Goal: Obtain resource: Obtain resource

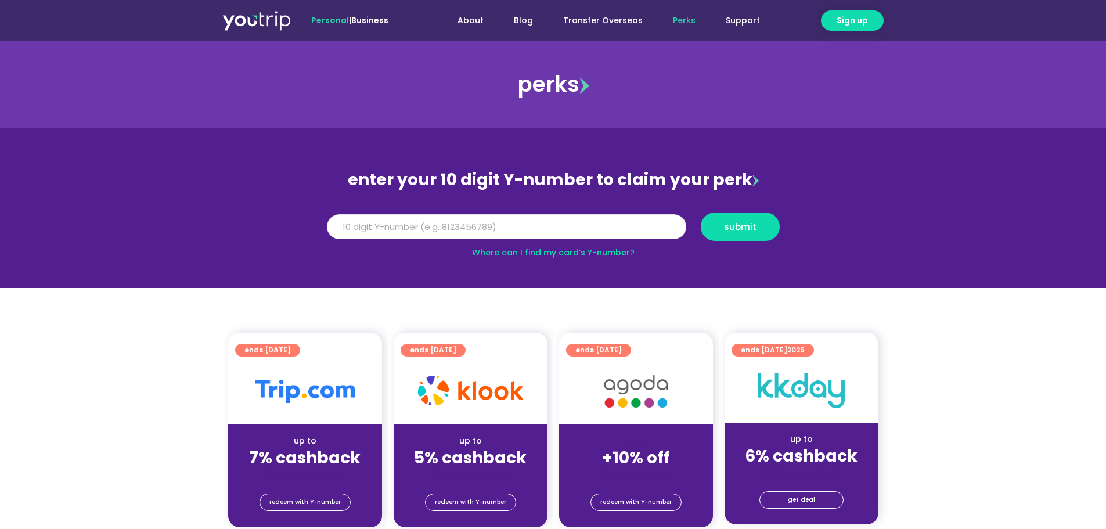
click at [387, 232] on input "Y Number" at bounding box center [506, 227] width 359 height 26
type input "8142970105"
click at [741, 223] on span "submit" at bounding box center [740, 226] width 33 height 9
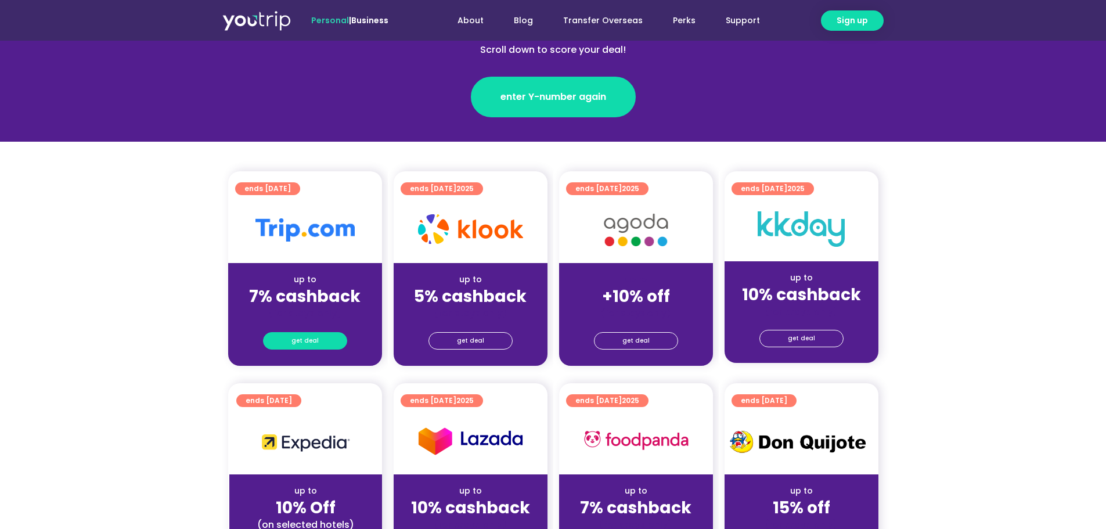
scroll to position [174, 0]
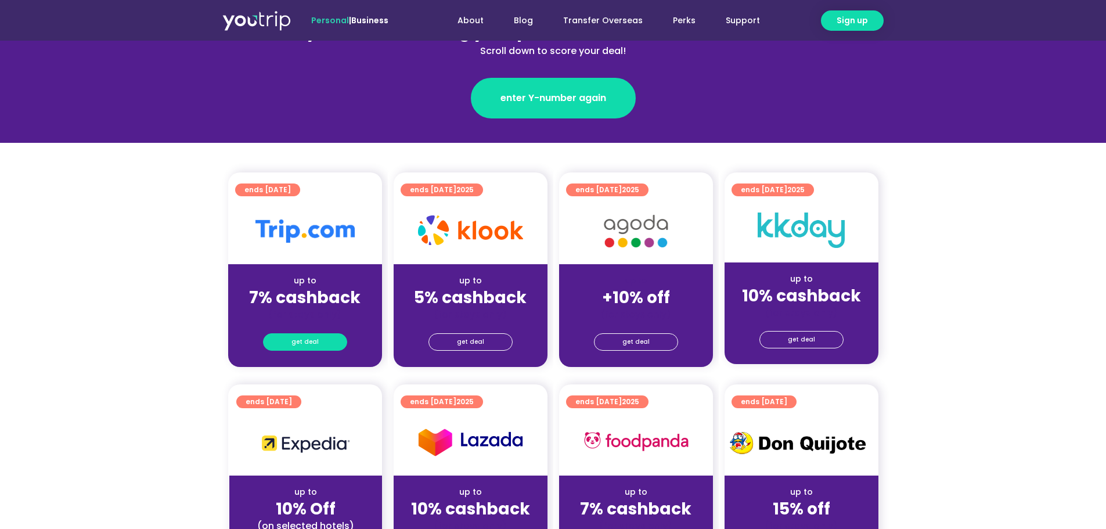
click at [319, 340] on link "get deal" at bounding box center [305, 341] width 84 height 17
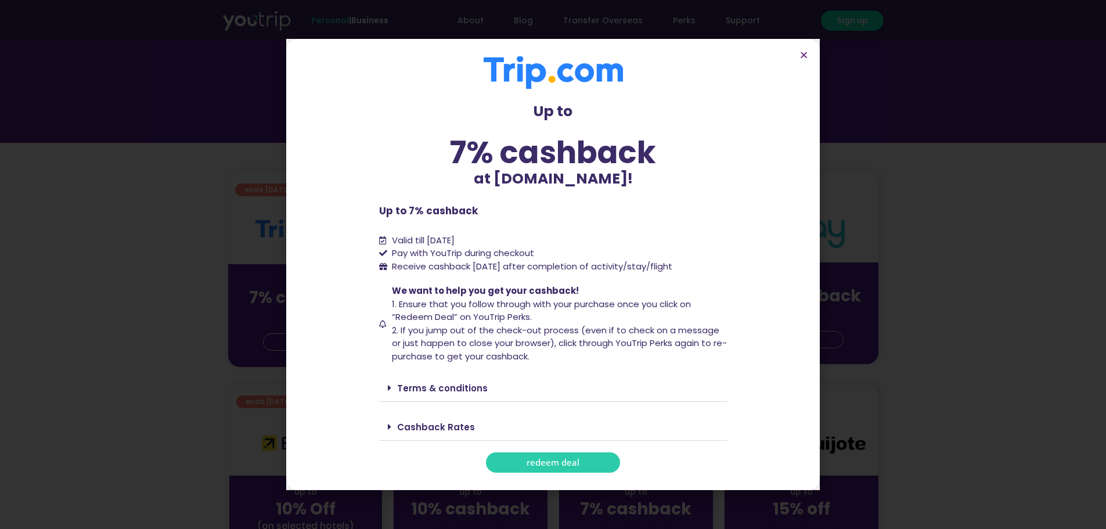
click at [549, 465] on span "redeem deal" at bounding box center [552, 462] width 53 height 9
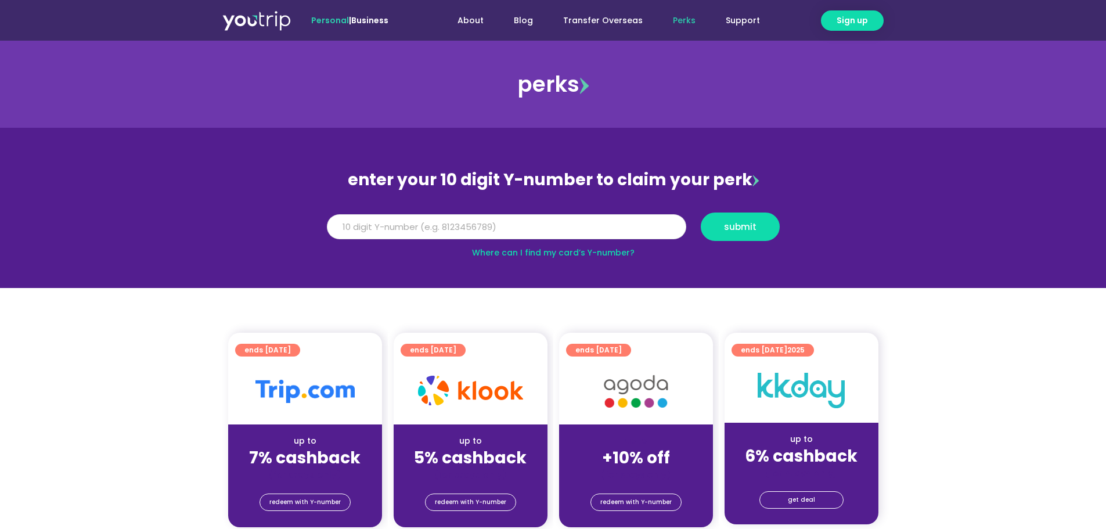
click at [589, 229] on input "Y Number" at bounding box center [506, 227] width 359 height 26
type input "8142970105"
click at [753, 219] on button "submit" at bounding box center [740, 226] width 79 height 28
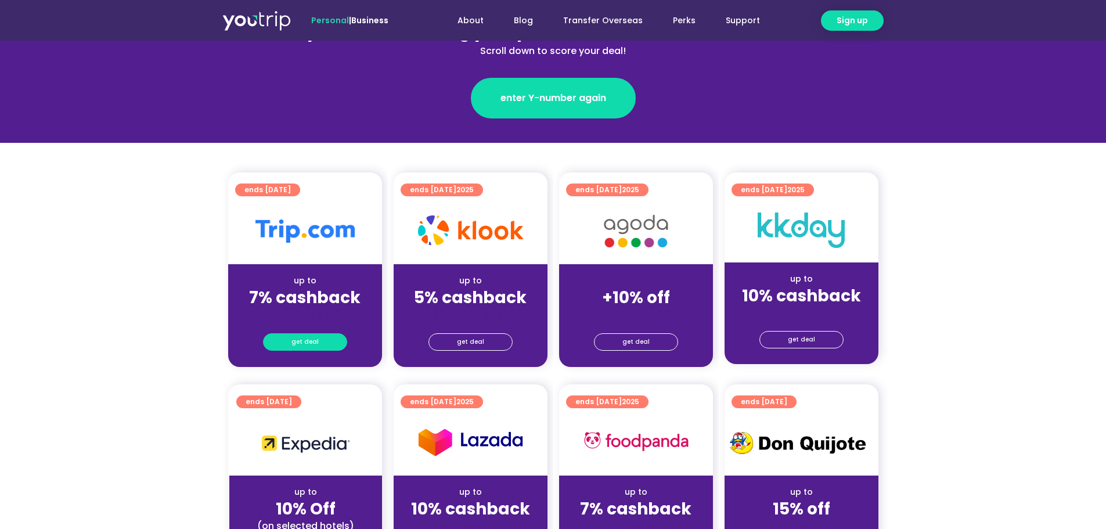
click at [309, 343] on span "get deal" at bounding box center [304, 342] width 27 height 16
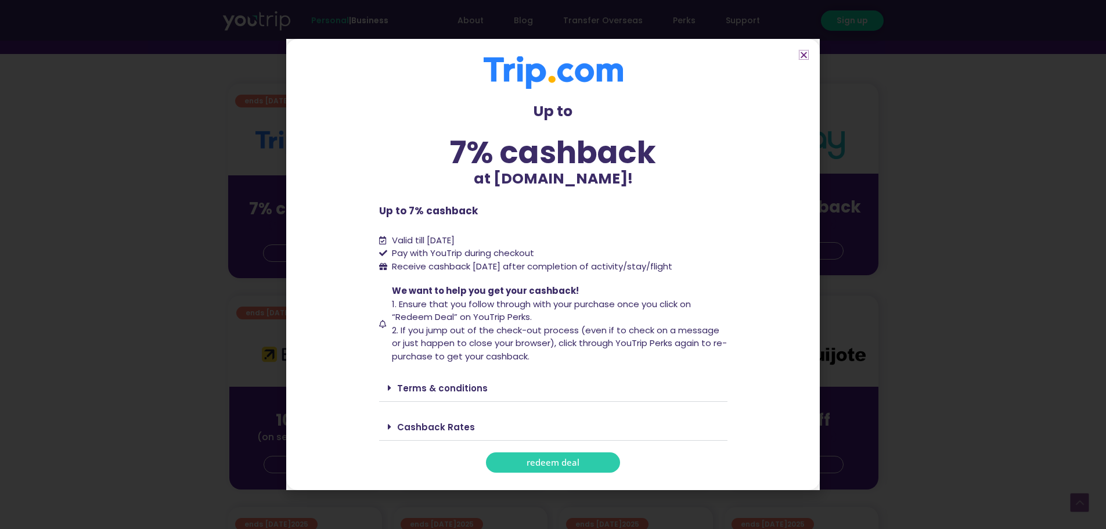
scroll to position [290, 0]
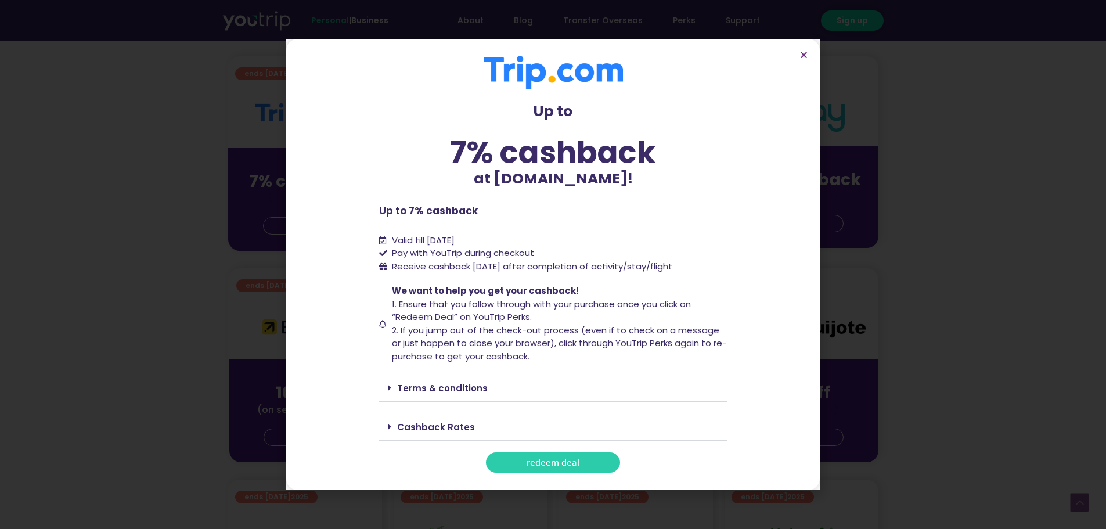
click at [540, 460] on span "redeem deal" at bounding box center [552, 462] width 53 height 9
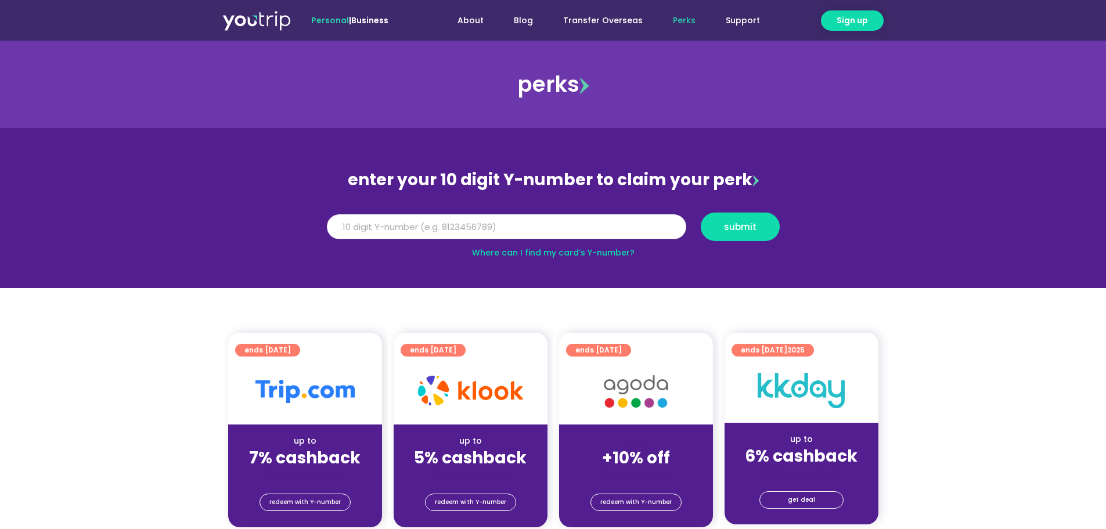
click at [410, 234] on input "Y Number" at bounding box center [506, 227] width 359 height 26
type input "8142970105"
click at [720, 227] on span "submit" at bounding box center [739, 226] width 59 height 9
